Goal: Use online tool/utility: Utilize a website feature to perform a specific function

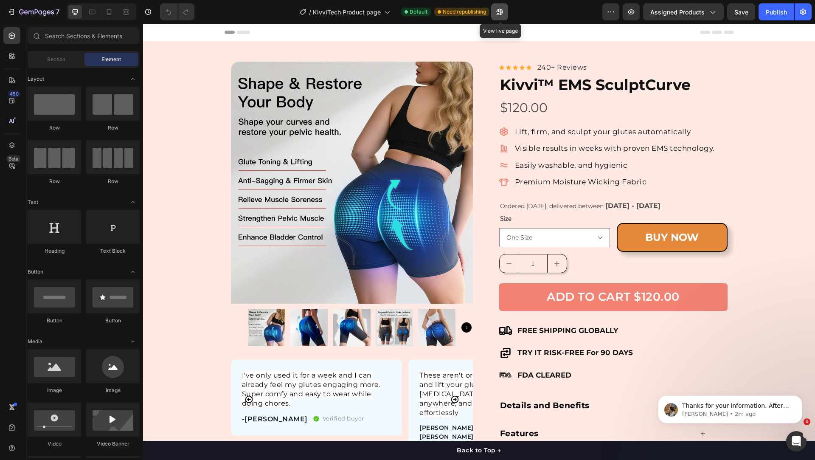
click at [503, 11] on icon "button" at bounding box center [499, 12] width 8 height 8
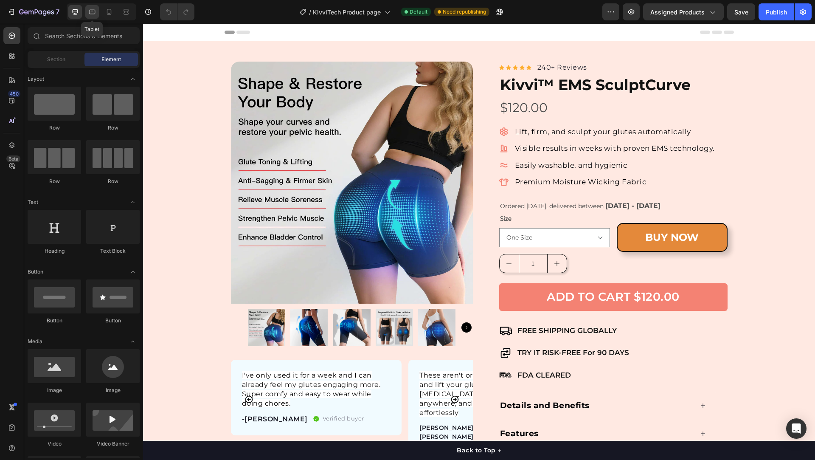
click at [94, 11] on icon at bounding box center [92, 12] width 8 height 8
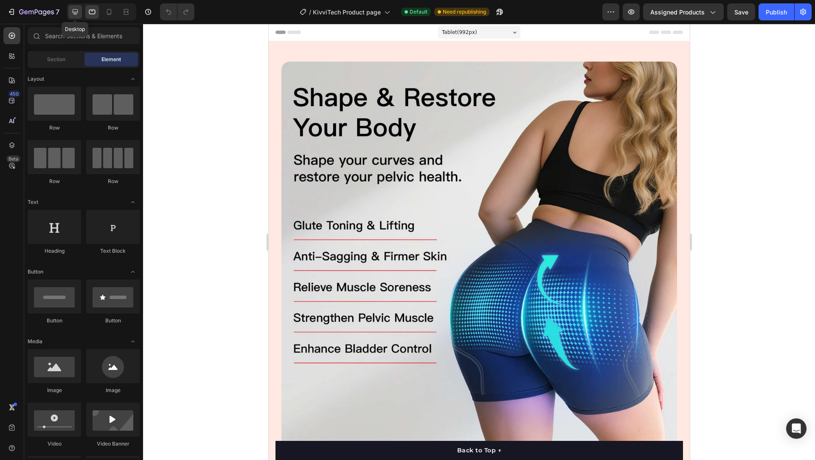
click at [74, 9] on icon at bounding box center [76, 12] width 6 height 6
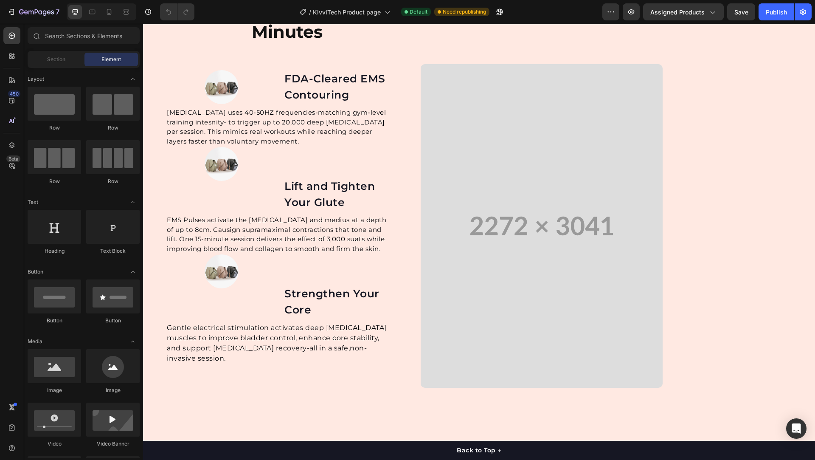
scroll to position [1813, 0]
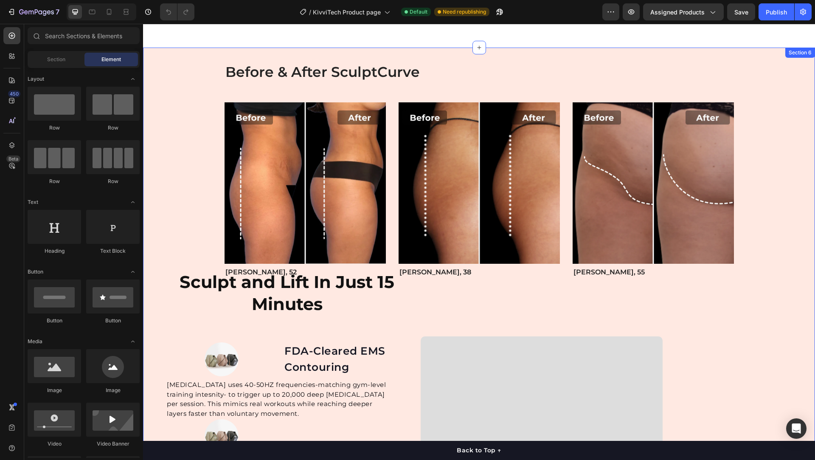
click at [756, 315] on div "Before & After SculptCurve Heading Row Image [PERSON_NAME], 52 Text Block Image…" at bounding box center [478, 371] width 659 height 579
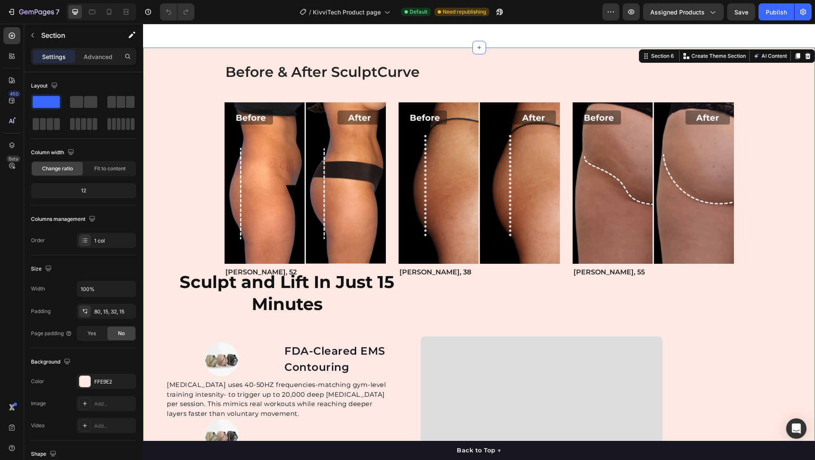
click at [737, 379] on div "Before & After SculptCurve Heading Row Image [PERSON_NAME], 52 Text Block Image…" at bounding box center [478, 371] width 659 height 579
click at [91, 52] on p "Advanced" at bounding box center [98, 56] width 29 height 9
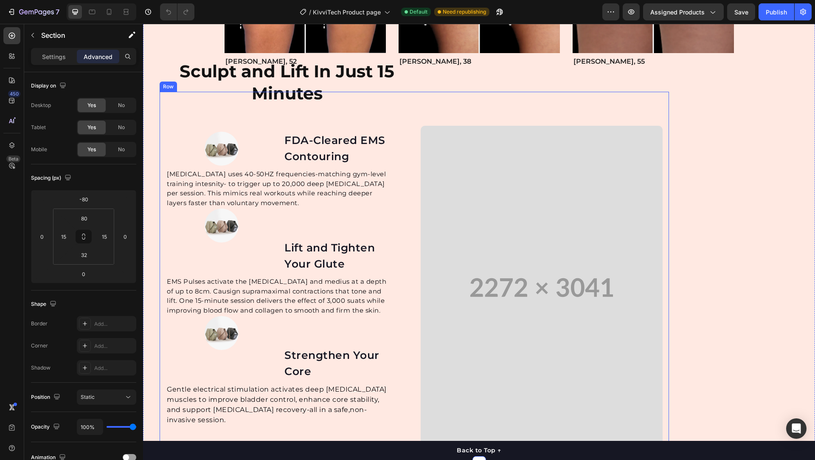
scroll to position [2023, 0]
click at [95, 11] on icon at bounding box center [92, 12] width 6 height 5
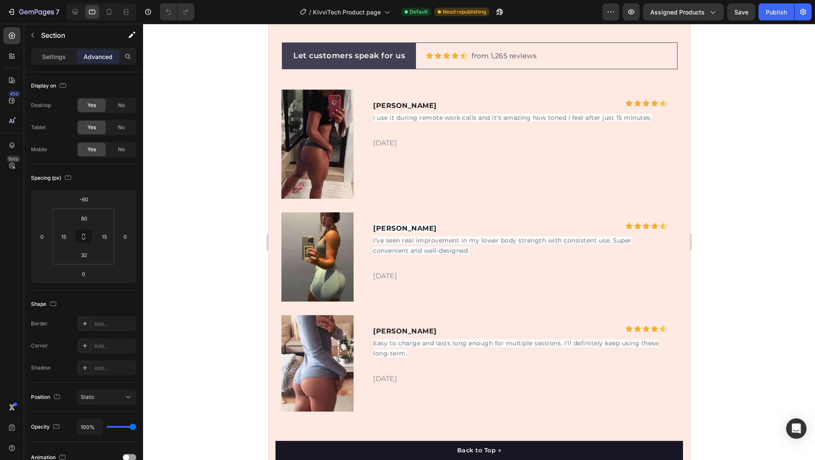
scroll to position [1851, 0]
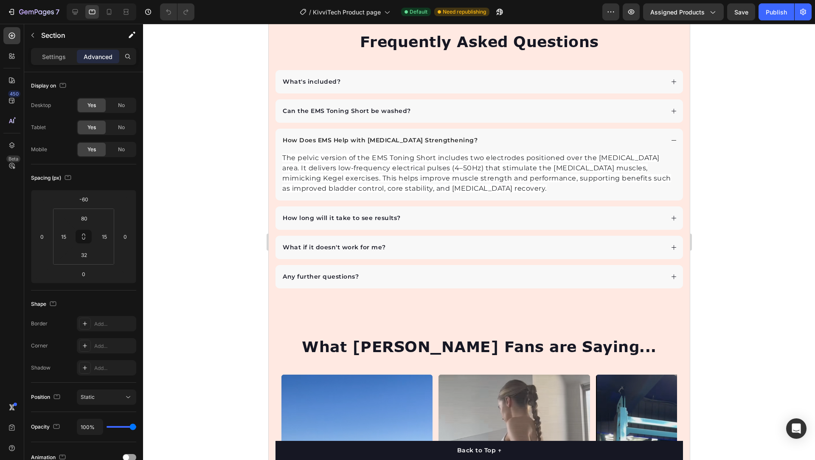
click at [65, 9] on div at bounding box center [99, 11] width 73 height 17
click at [71, 10] on icon at bounding box center [75, 12] width 8 height 8
type input "-80"
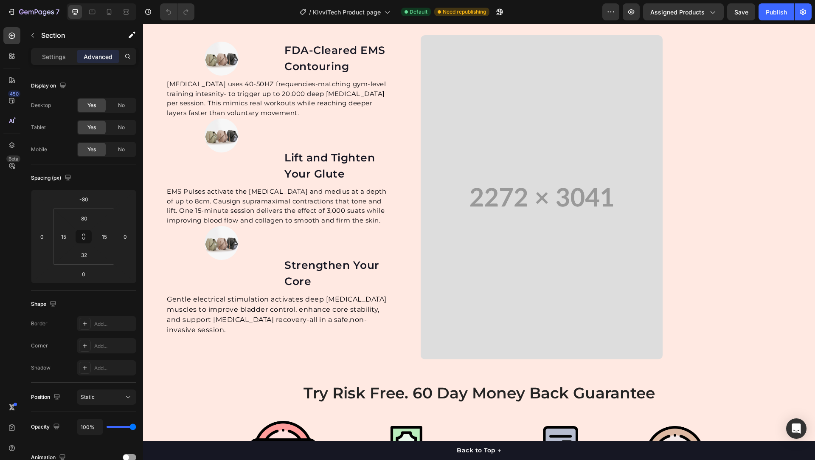
scroll to position [2045, 0]
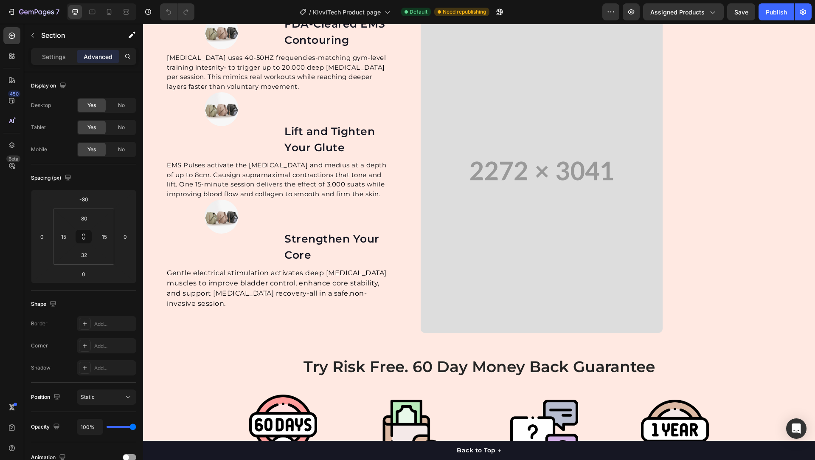
click at [124, 19] on div at bounding box center [102, 11] width 70 height 17
click at [125, 12] on icon at bounding box center [126, 12] width 8 height 8
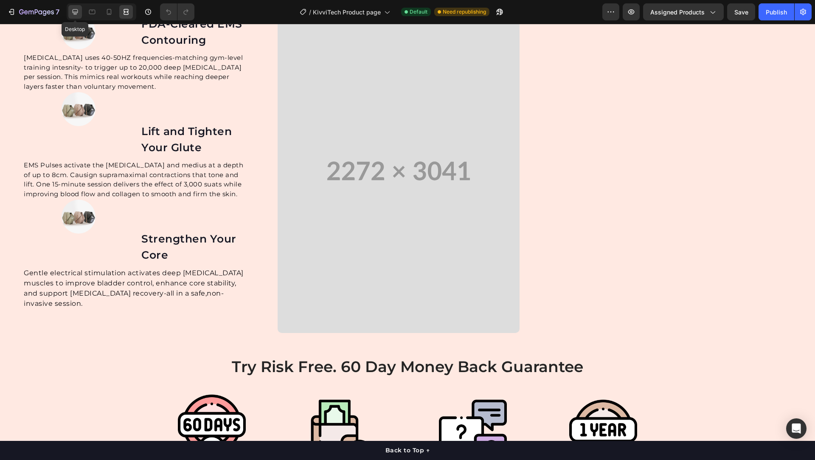
click at [72, 7] on div at bounding box center [75, 12] width 14 height 14
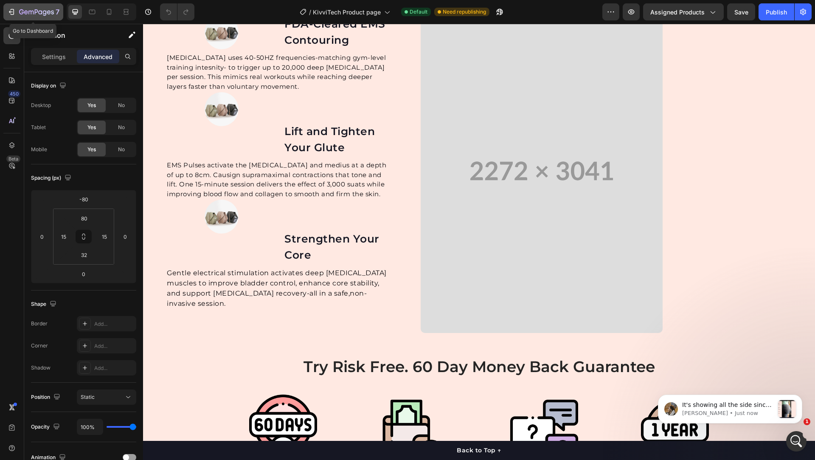
click at [17, 11] on div "7" at bounding box center [33, 12] width 52 height 10
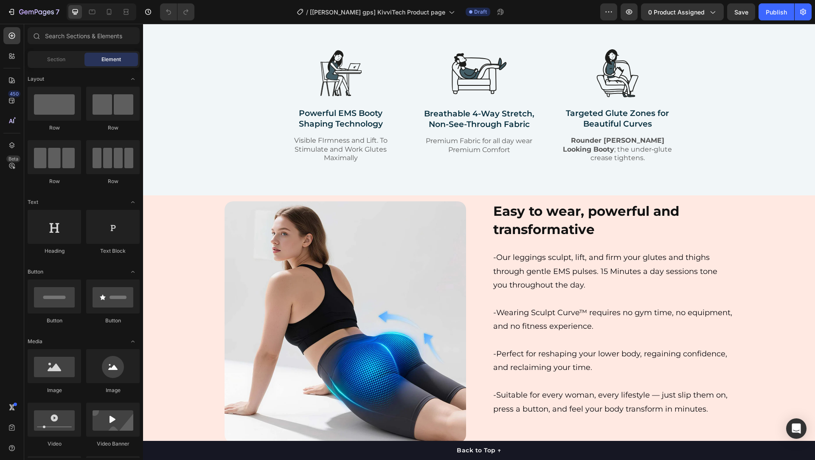
scroll to position [1042, 0]
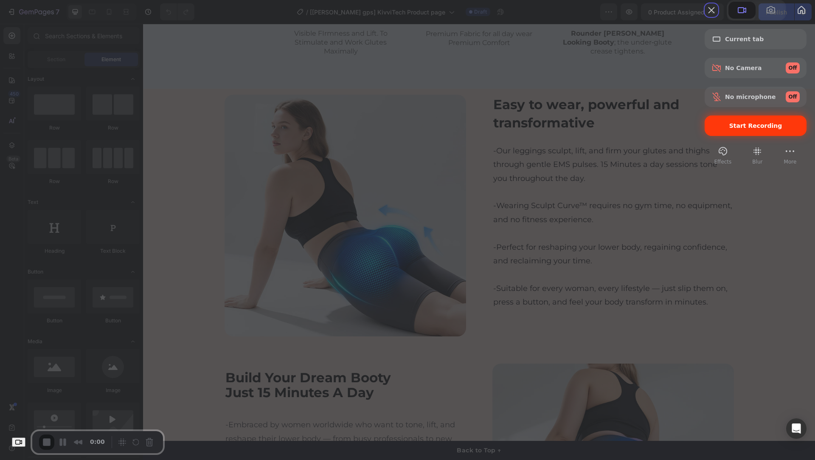
click at [760, 129] on span "Start Recording" at bounding box center [755, 125] width 53 height 7
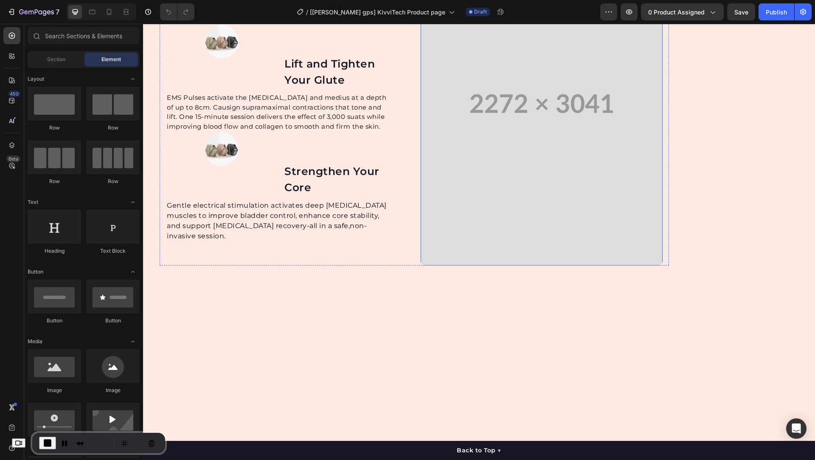
scroll to position [2084, 0]
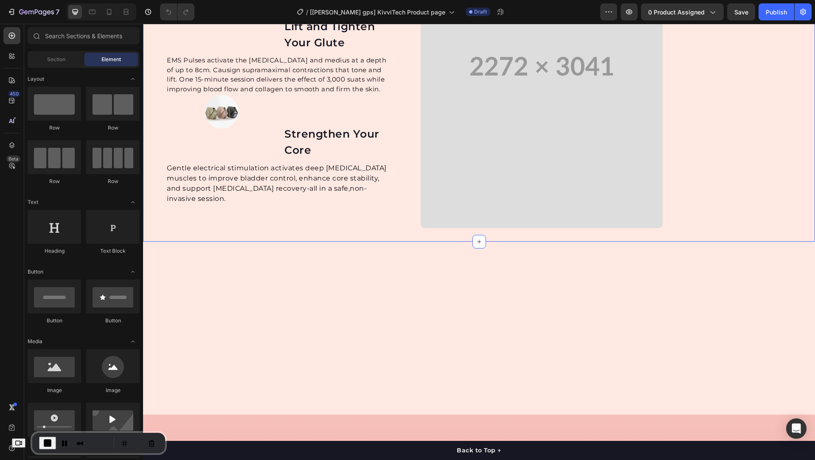
click at [726, 192] on div "Before & After SculptCurve Heading Row Image [PERSON_NAME], 52 Text Block Image…" at bounding box center [478, 19] width 659 height 417
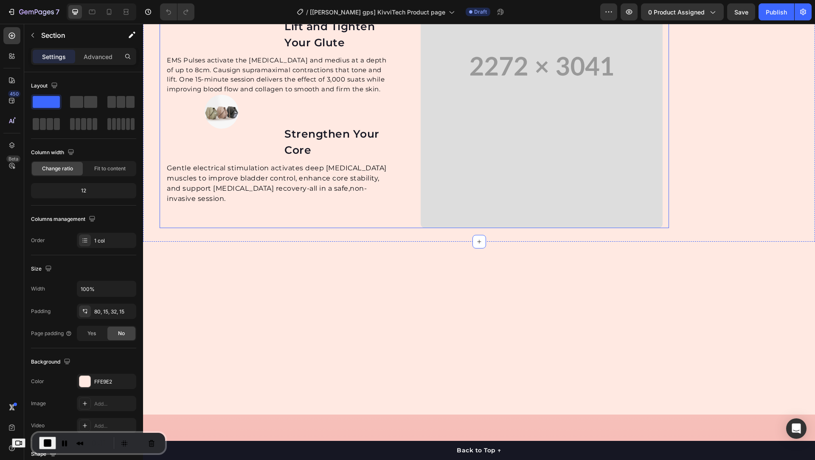
click at [640, 41] on div "Video" at bounding box center [542, 50] width 242 height 358
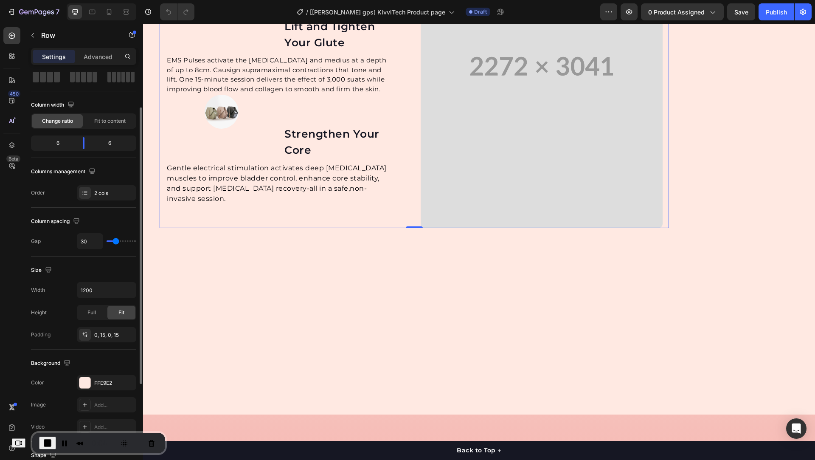
scroll to position [52, 0]
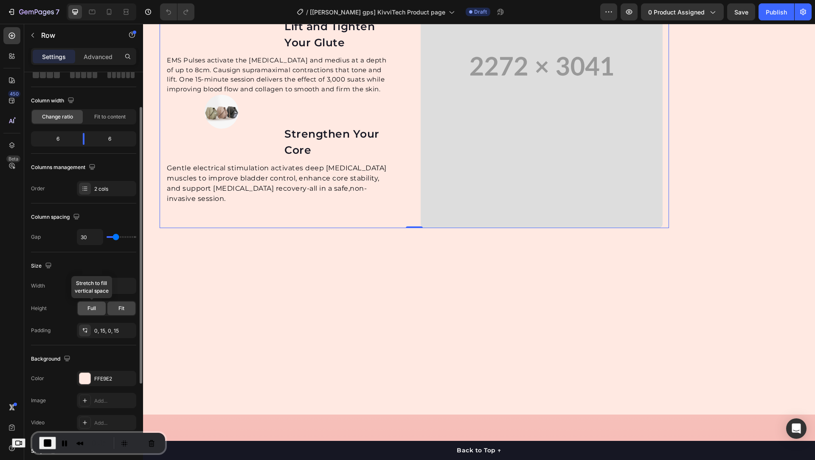
click at [99, 307] on div "Full" at bounding box center [92, 308] width 28 height 14
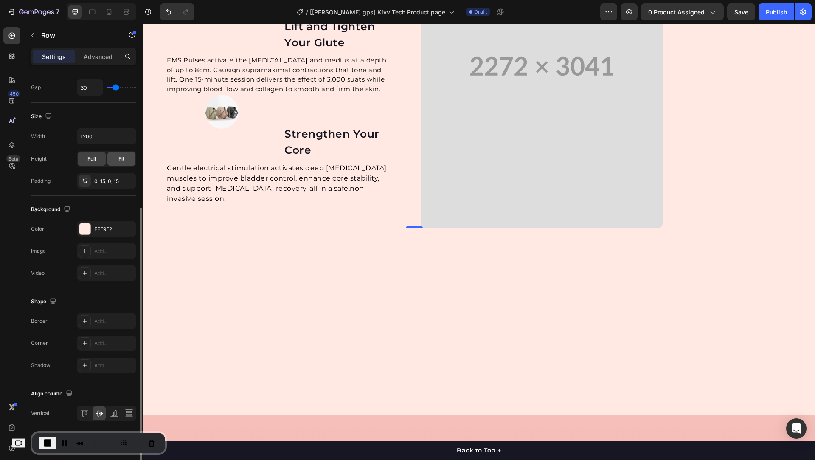
click at [118, 155] on span "Fit" at bounding box center [121, 159] width 6 height 8
click at [131, 138] on icon "button" at bounding box center [128, 136] width 8 height 8
click at [115, 169] on span "100%" at bounding box center [122, 173] width 14 height 8
type input "100%"
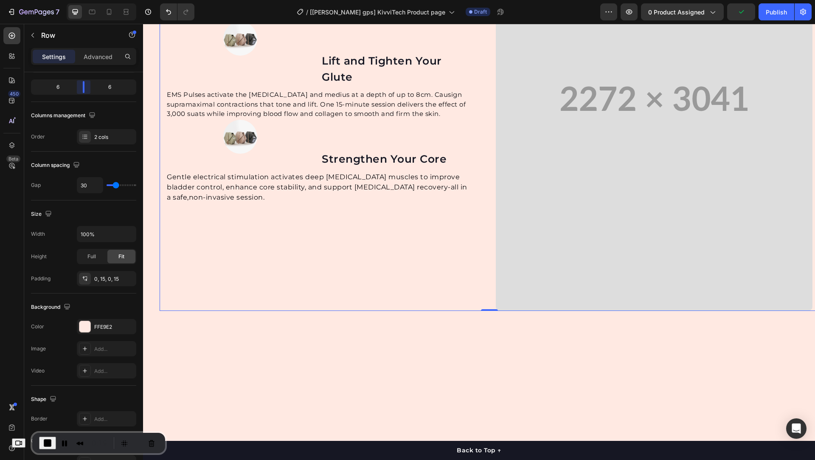
scroll to position [2084, 0]
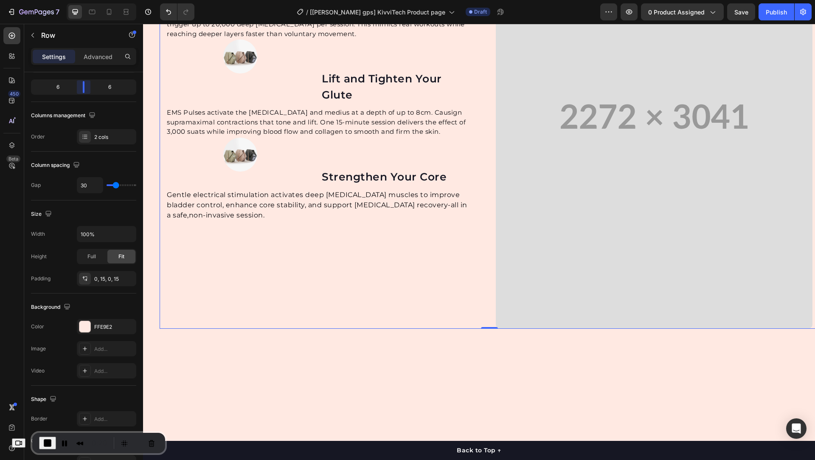
drag, startPoint x: 84, startPoint y: 87, endPoint x: 175, endPoint y: 126, distance: 99.5
click at [88, 0] on body "7 Version history / [roxanne gps] KivviTech Product page Draft Preview 0 produc…" at bounding box center [407, 0] width 815 height 0
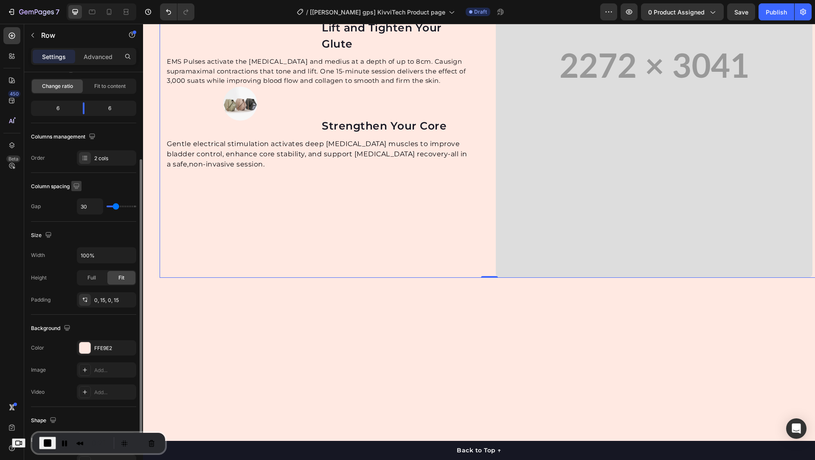
scroll to position [0, 0]
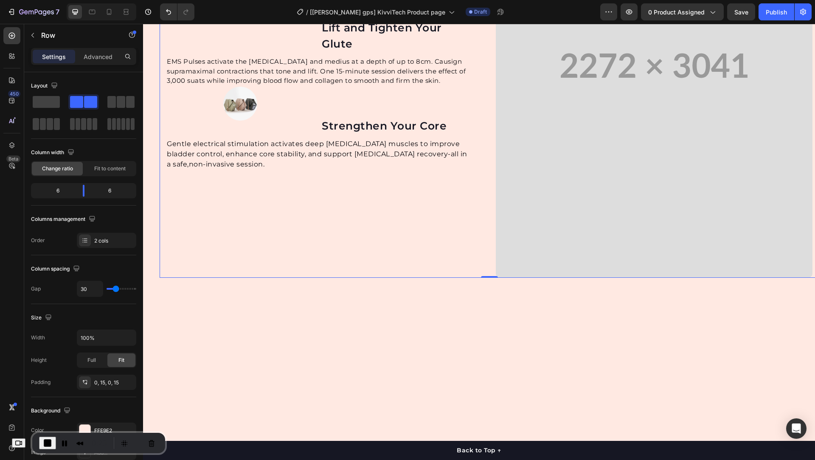
click at [53, 441] on span "End Recording" at bounding box center [47, 443] width 10 height 10
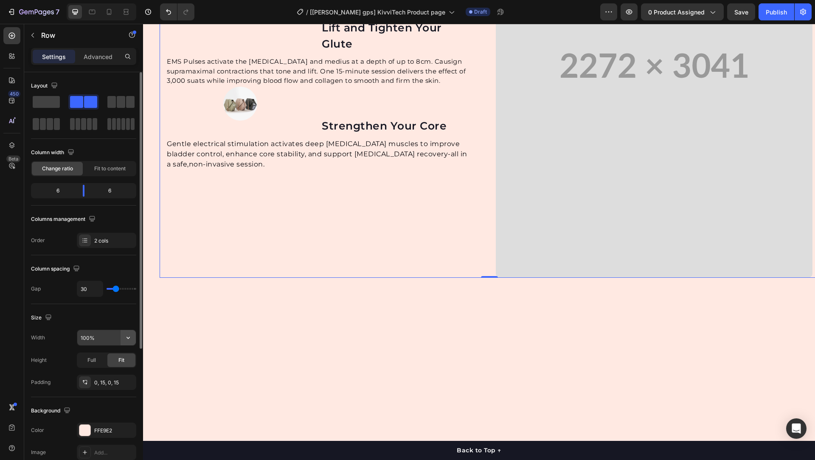
click at [124, 333] on button "button" at bounding box center [128, 337] width 15 height 15
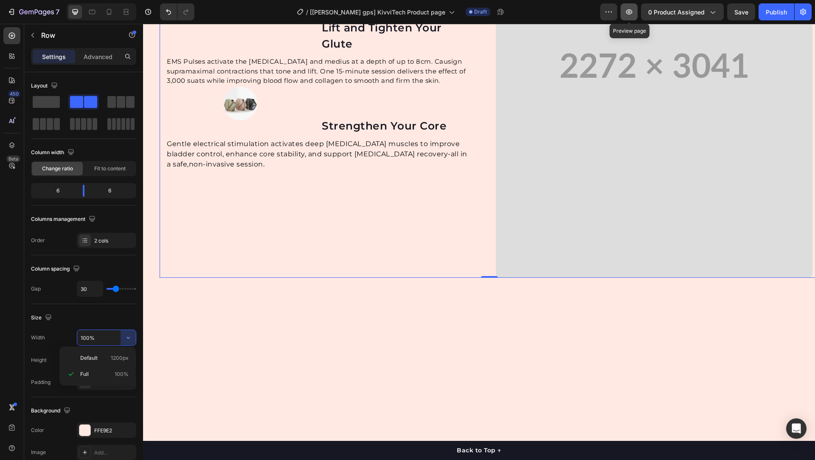
click at [625, 12] on button "button" at bounding box center [629, 11] width 17 height 17
